Goal: Task Accomplishment & Management: Use online tool/utility

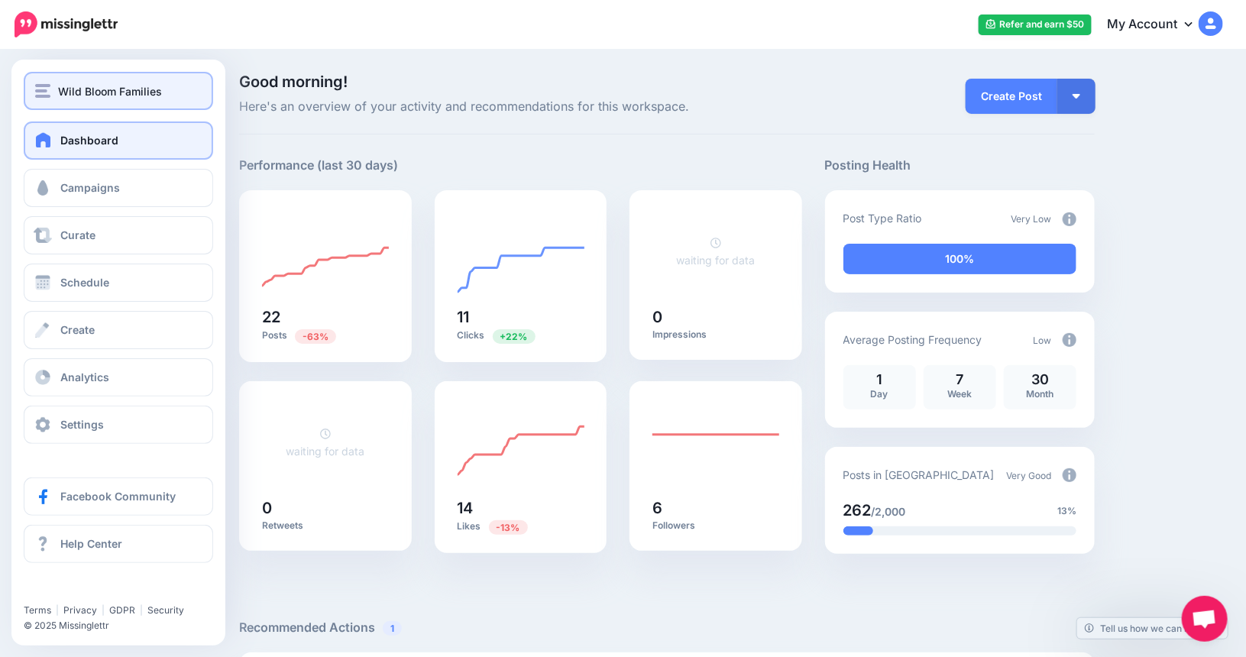
click at [147, 95] on span "Wild Bloom Families" at bounding box center [110, 92] width 104 height 18
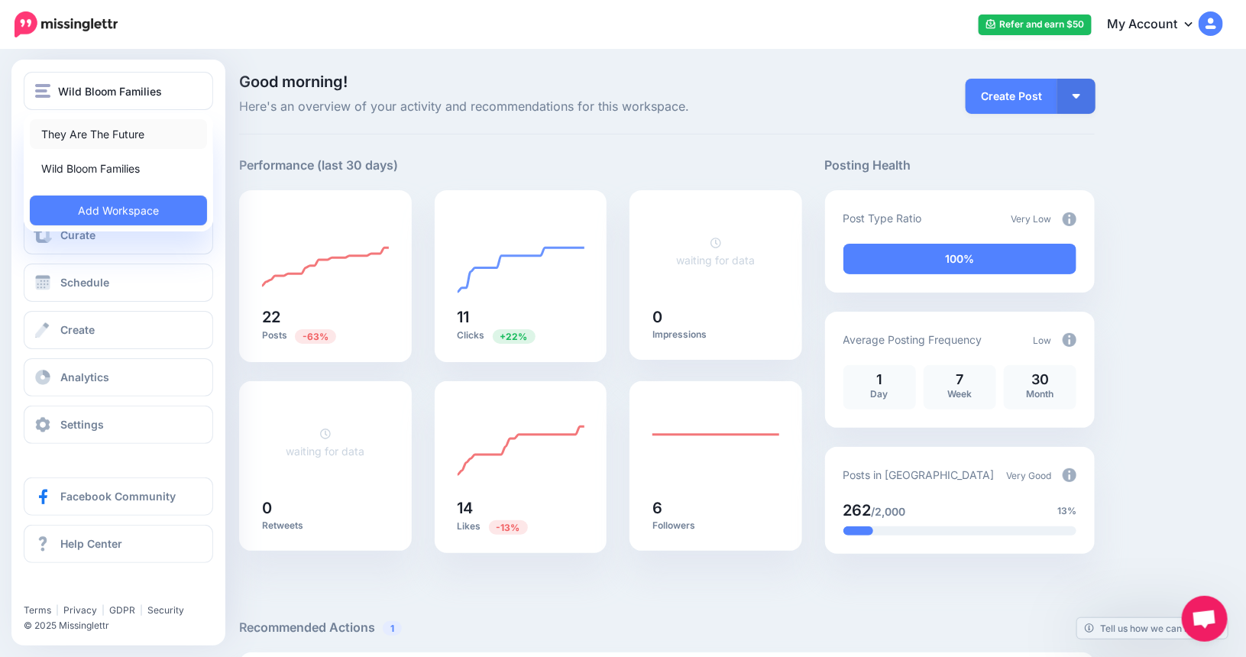
click at [126, 133] on link "They Are The Future" at bounding box center [118, 134] width 177 height 30
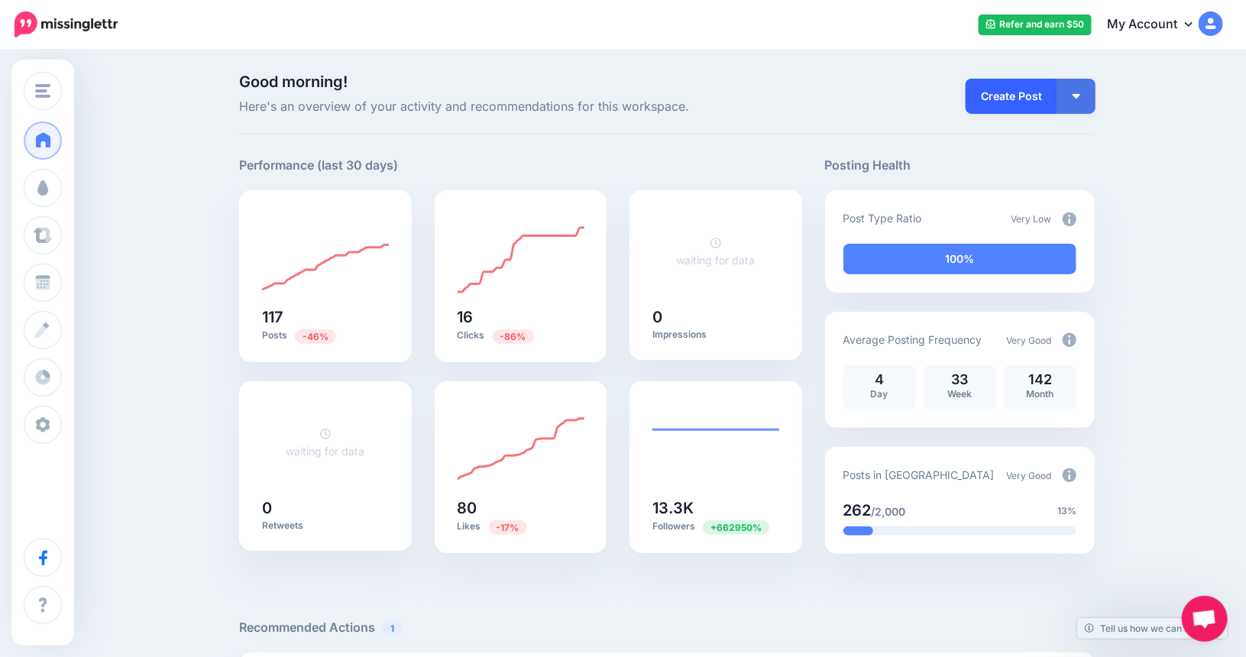
click at [1024, 92] on link "Create Post" at bounding box center [1012, 96] width 92 height 35
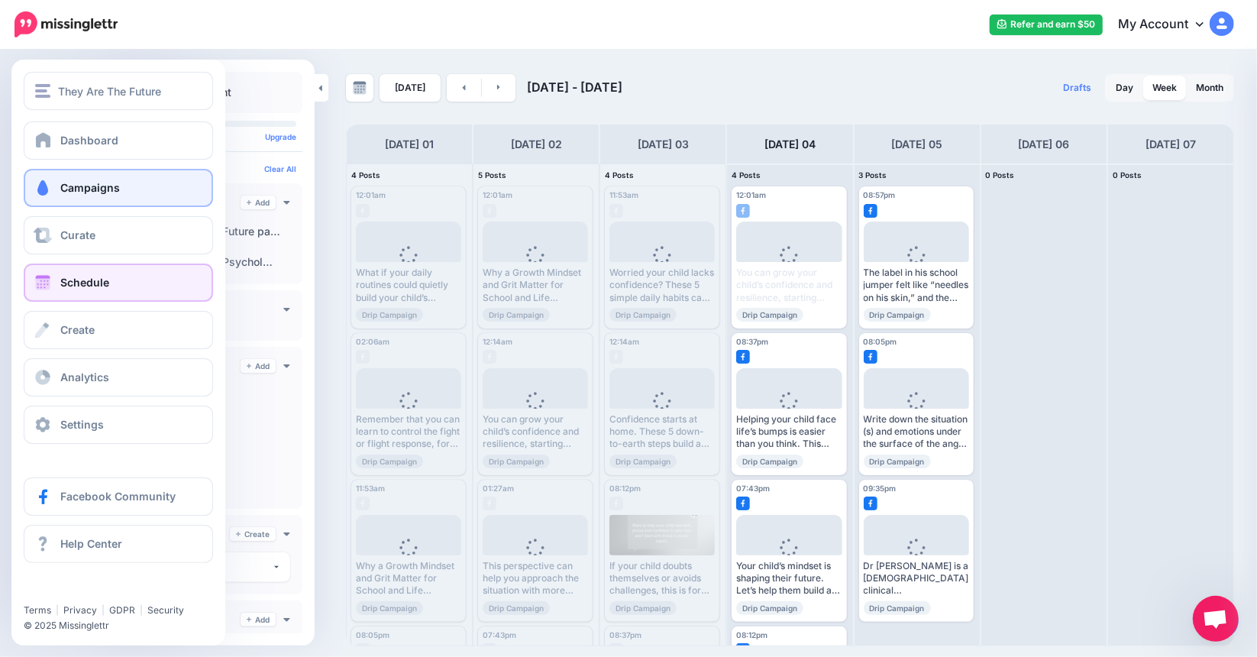
click at [109, 180] on link "Campaigns" at bounding box center [118, 188] width 189 height 38
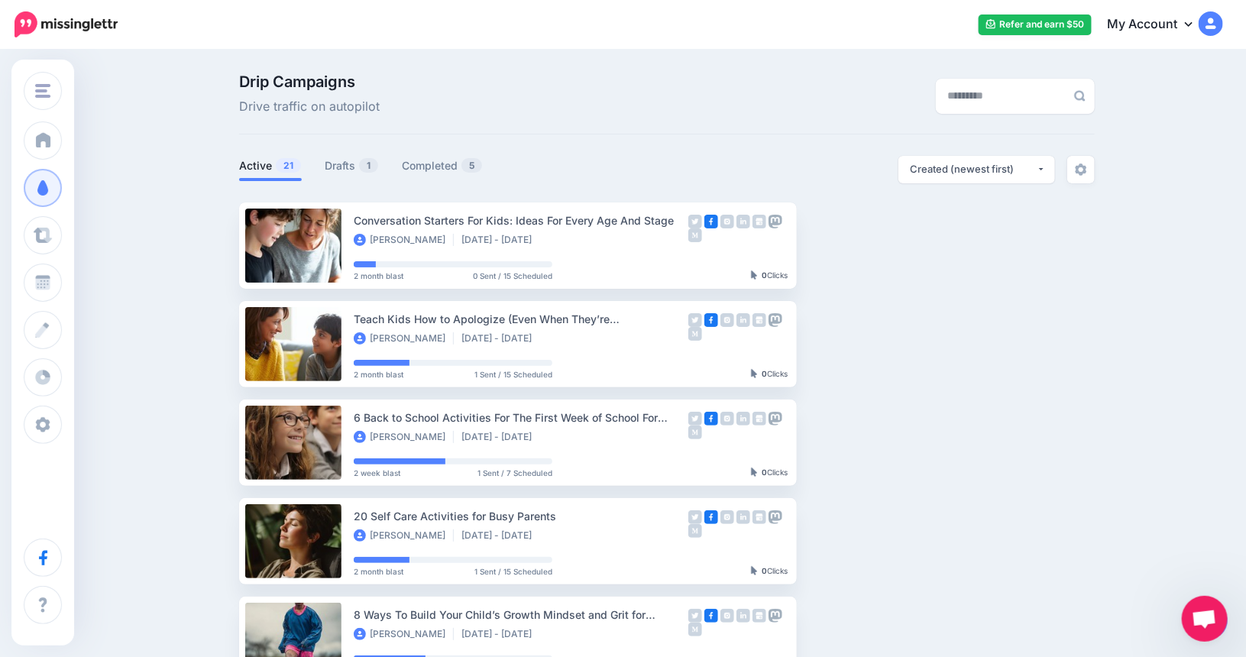
click at [1212, 615] on span "Open chat" at bounding box center [1204, 620] width 25 height 21
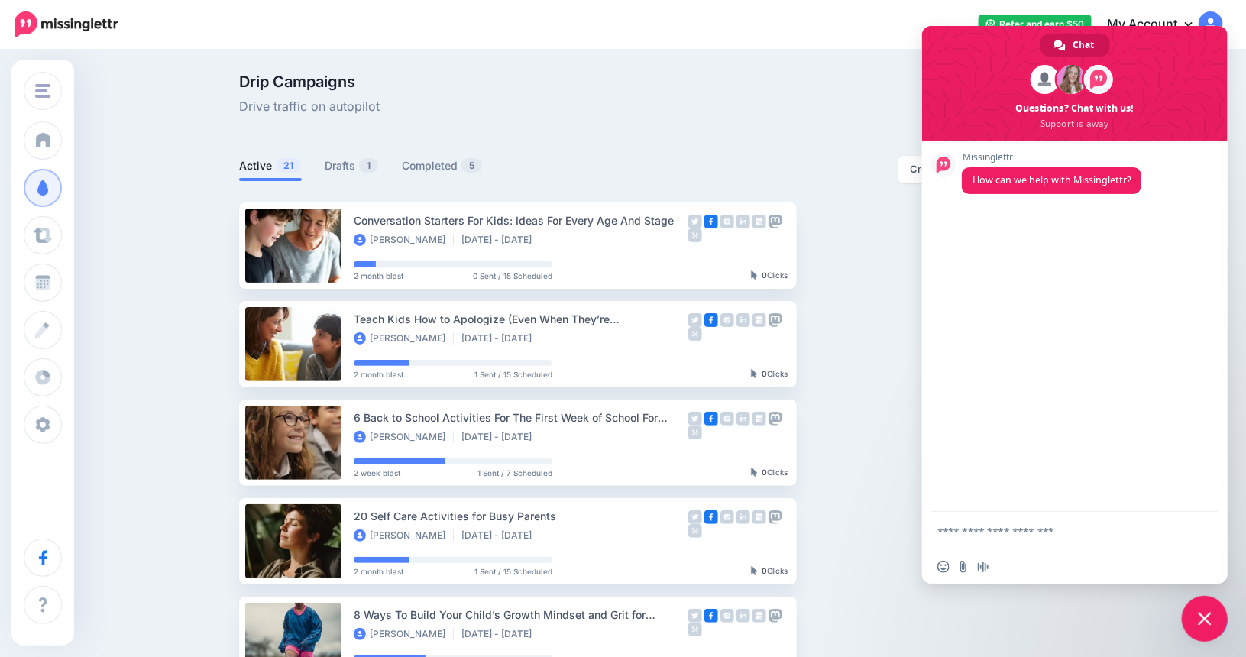
click at [1211, 615] on span "Close chat" at bounding box center [1205, 619] width 14 height 14
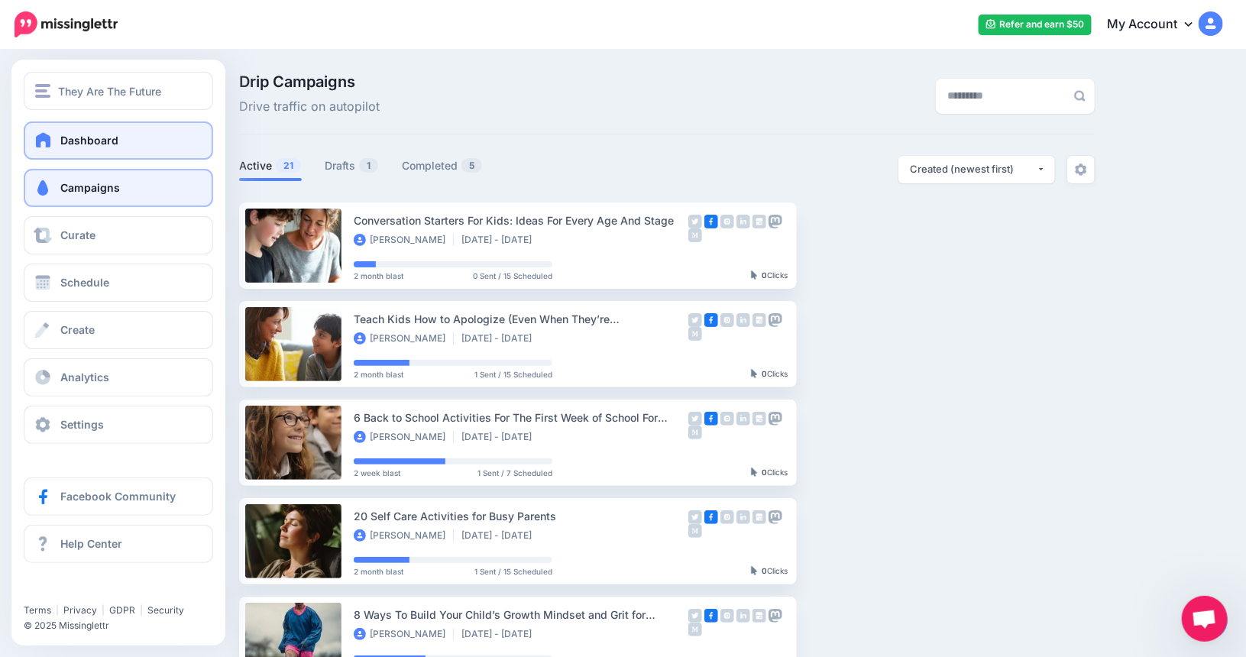
click at [47, 144] on span at bounding box center [44, 139] width 20 height 15
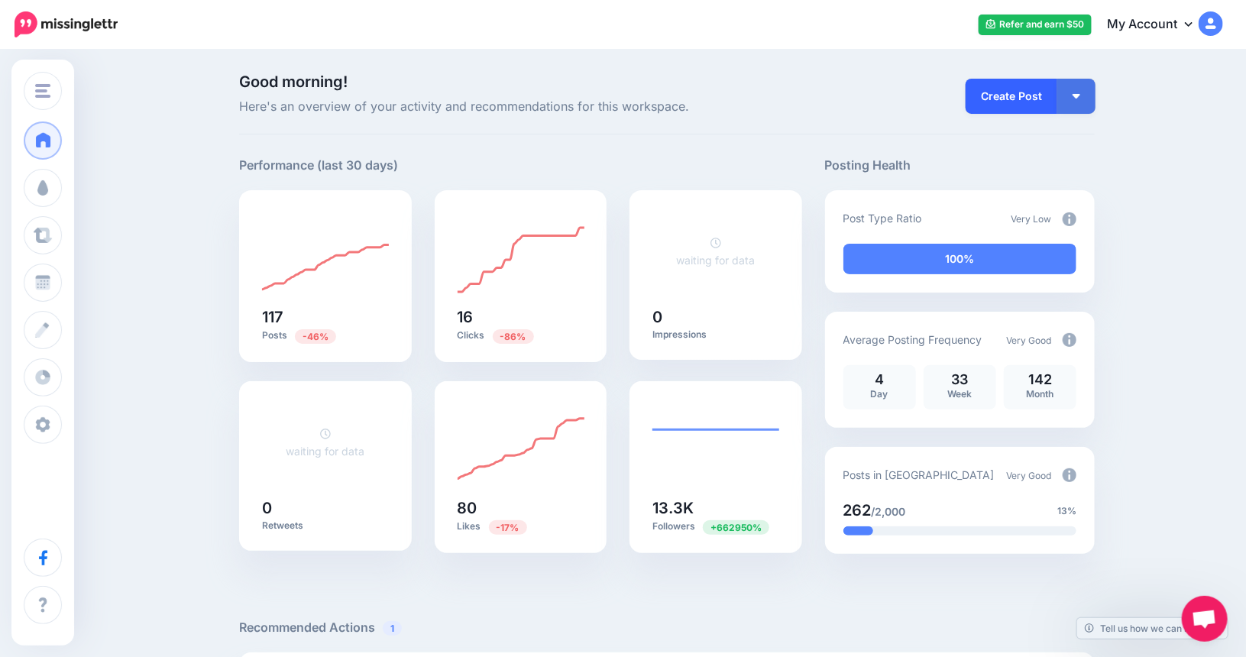
click at [1024, 95] on link "Create Post" at bounding box center [1012, 96] width 92 height 35
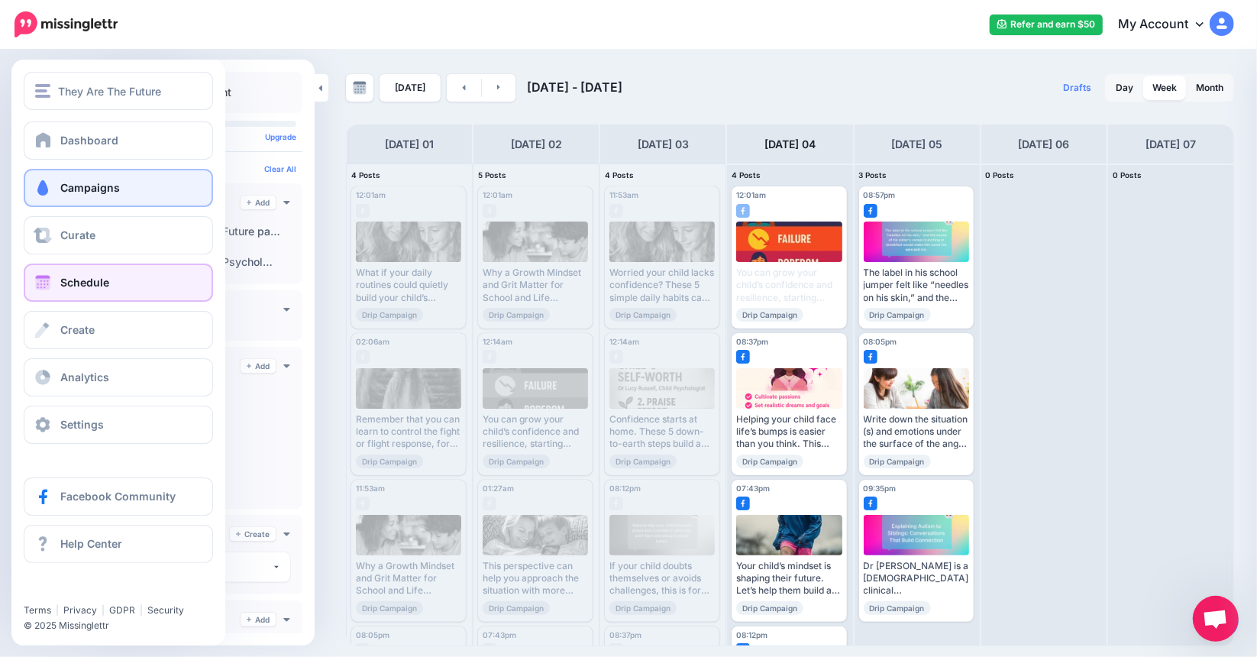
click at [60, 192] on link "Campaigns" at bounding box center [118, 188] width 189 height 38
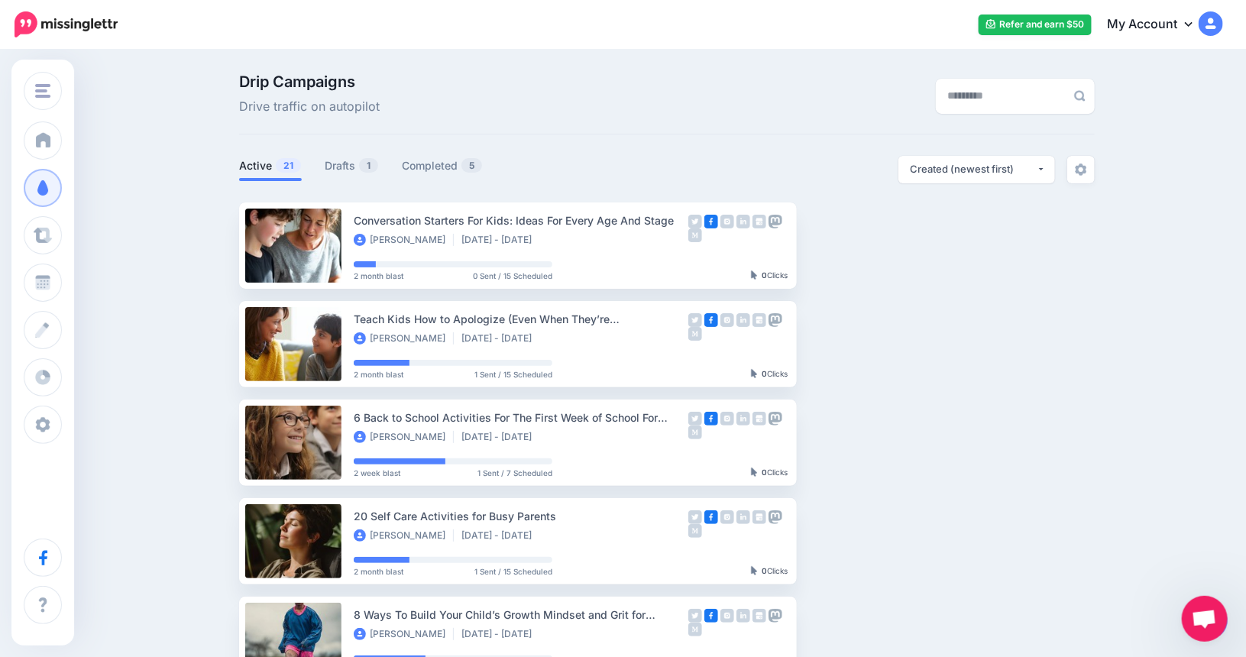
click at [1199, 616] on span "Open chat" at bounding box center [1204, 620] width 25 height 21
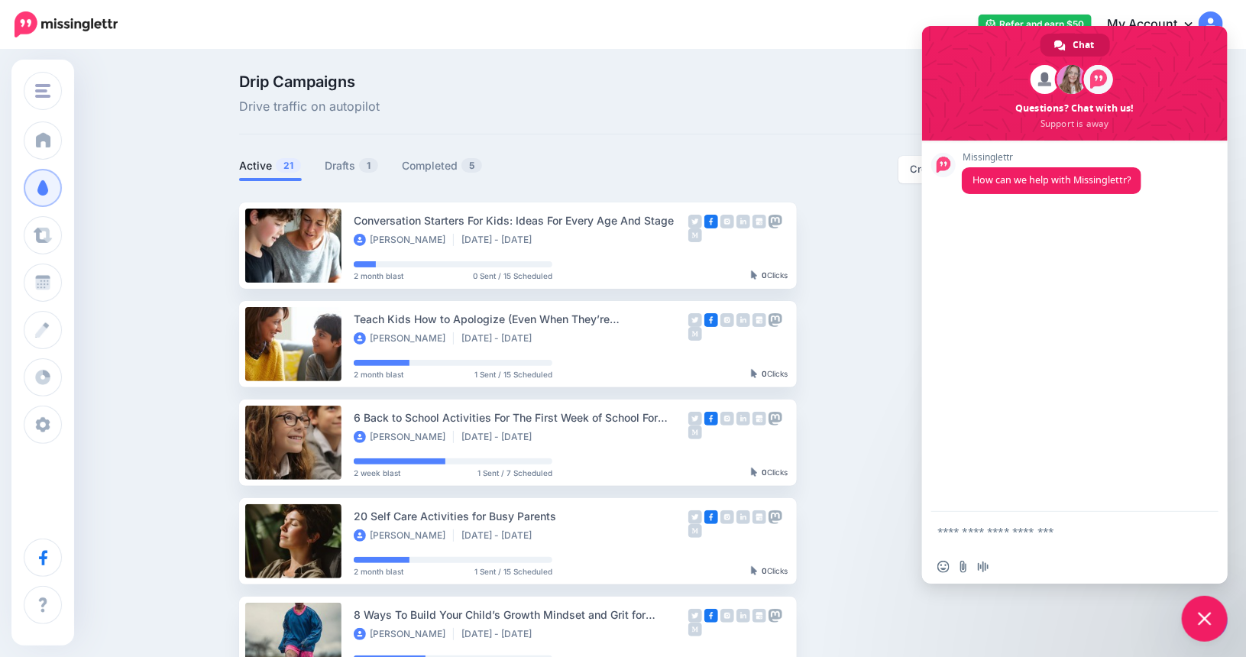
drag, startPoint x: 1170, startPoint y: 623, endPoint x: 1045, endPoint y: 648, distance: 127.8
click at [1045, 648] on div "Drip Campaigns Drive traffic on autopilot Active 21 1 5" at bounding box center [623, 667] width 1246 height 1232
click at [1215, 624] on span "Close chat" at bounding box center [1205, 619] width 46 height 46
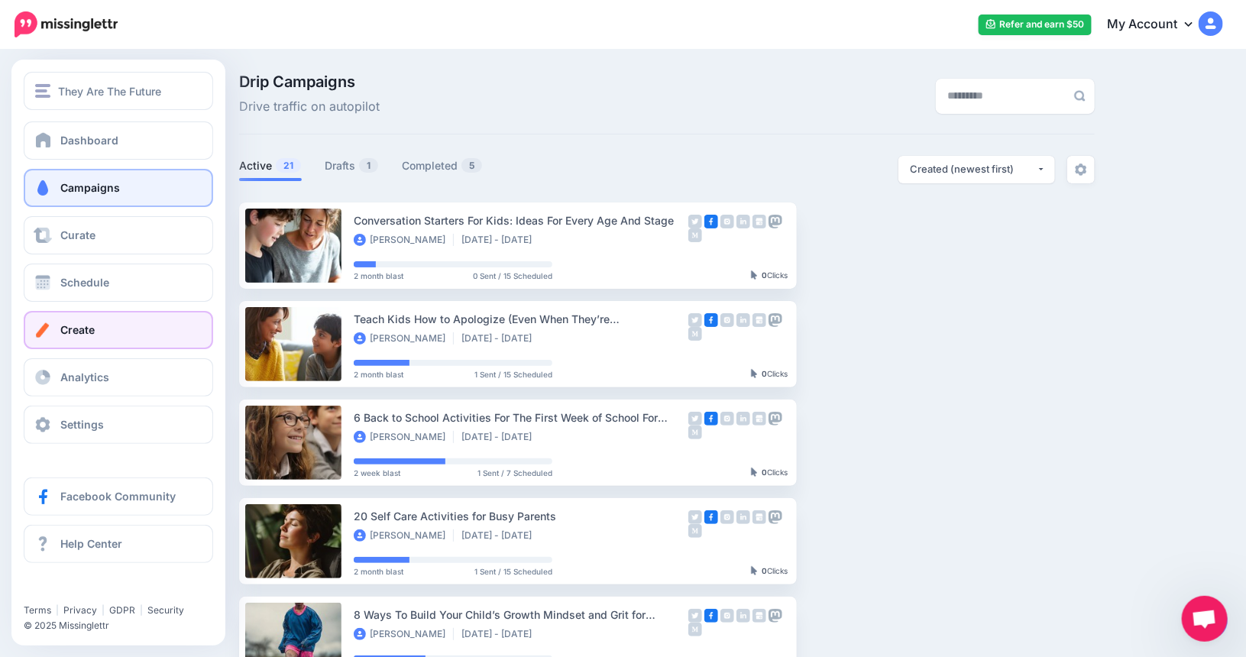
click at [58, 331] on link "Create" at bounding box center [118, 330] width 189 height 38
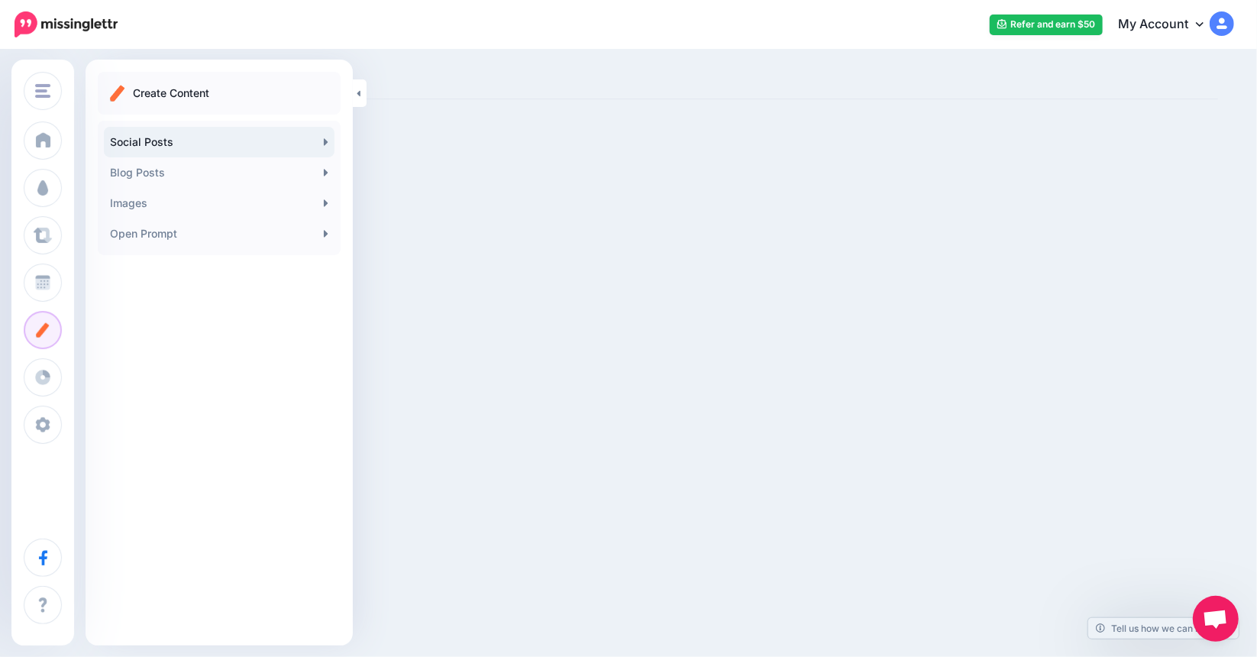
click at [325, 141] on icon at bounding box center [326, 141] width 4 height 7
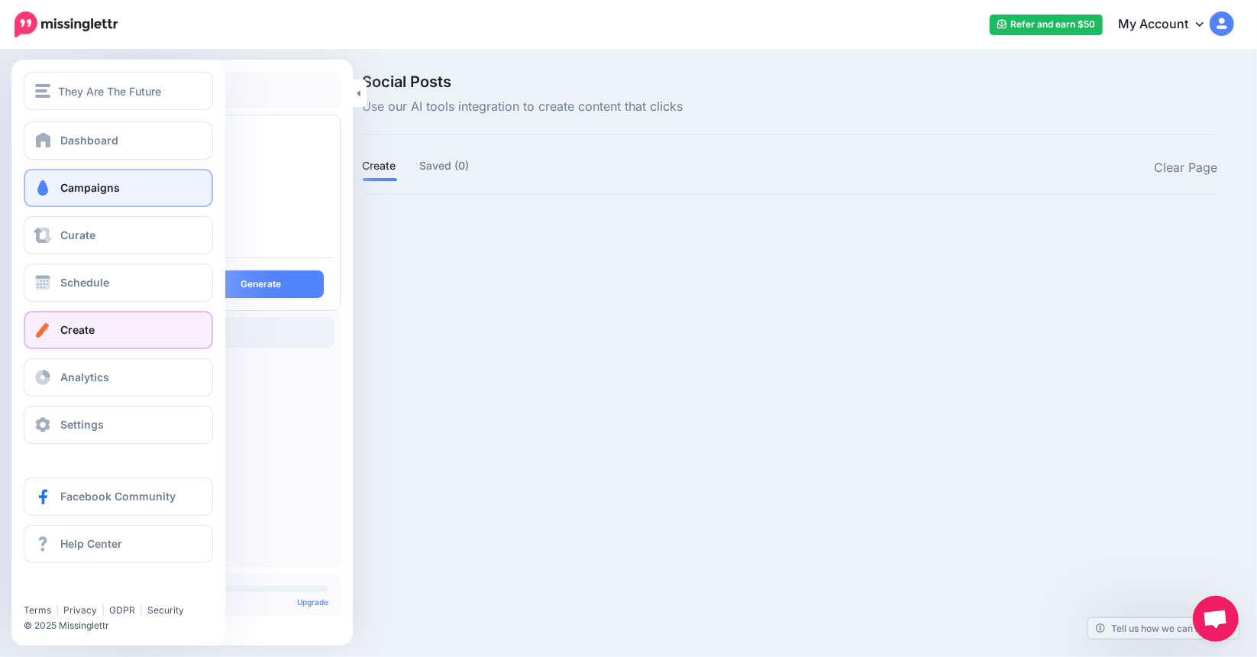
click at [79, 191] on span "Campaigns" at bounding box center [90, 187] width 60 height 13
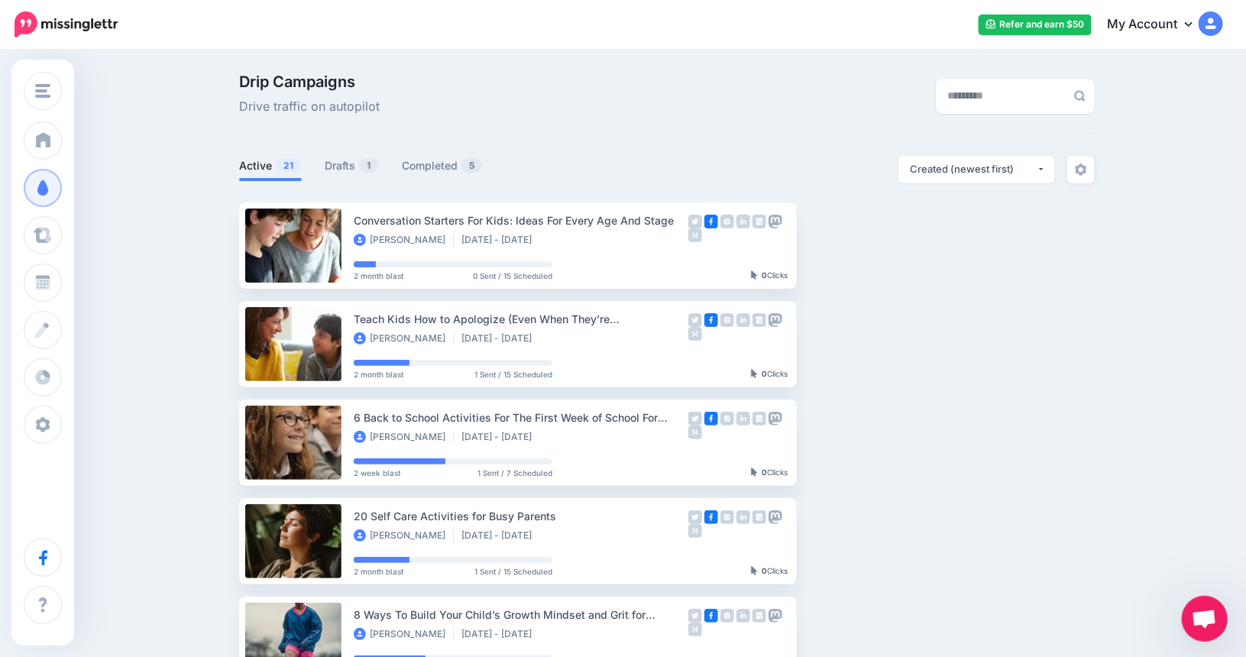
drag, startPoint x: 1205, startPoint y: 605, endPoint x: 1086, endPoint y: 600, distance: 118.5
click at [1029, 636] on body "Refer and earn $50 My Account Dashboard My Account Logout" at bounding box center [623, 328] width 1246 height 657
click at [1192, 616] on span "Open chat" at bounding box center [1204, 620] width 25 height 21
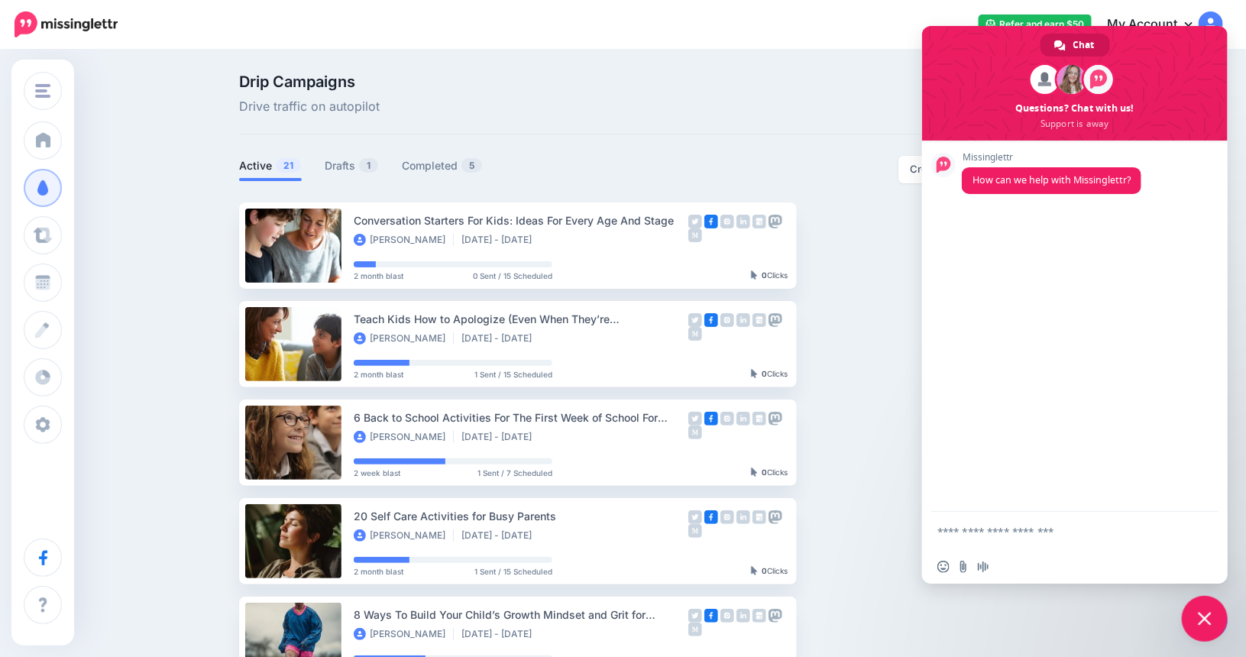
click at [1079, 529] on textarea "Compose your message..." at bounding box center [1059, 531] width 244 height 38
type textarea "**********"
